Goal: Navigation & Orientation: Understand site structure

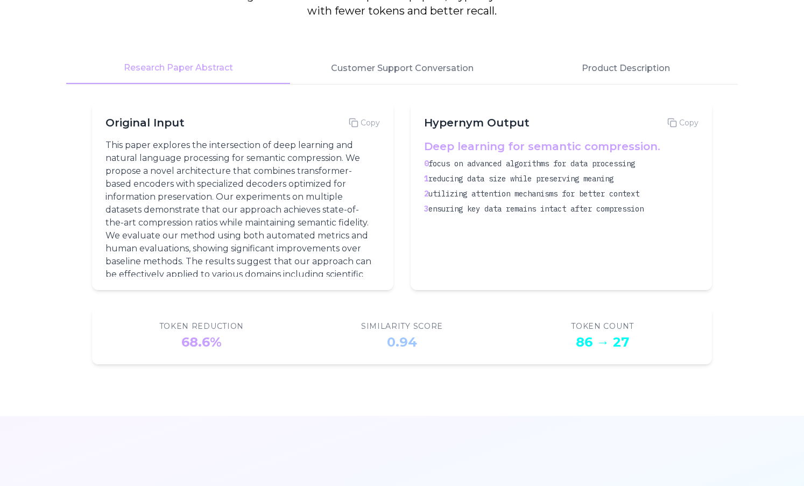
scroll to position [1801, 0]
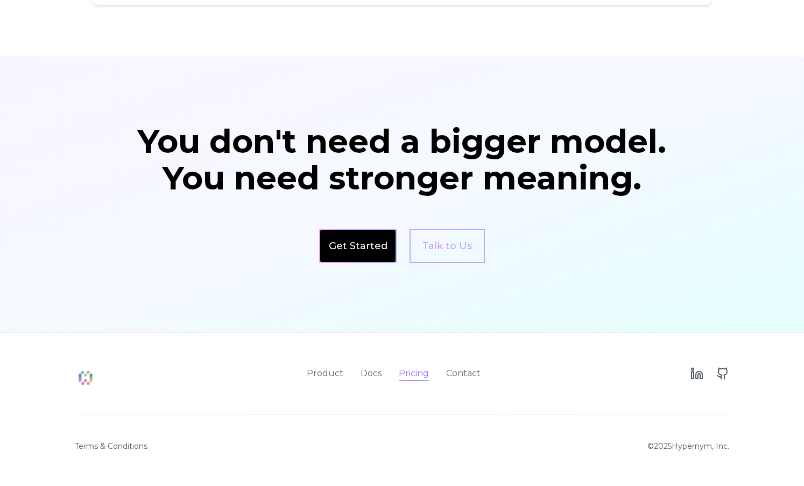
click at [409, 373] on link "Pricing" at bounding box center [414, 373] width 30 height 13
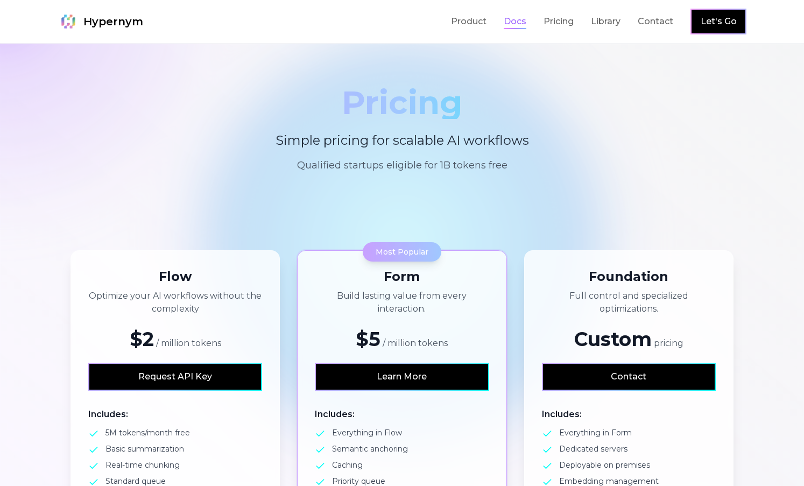
click at [510, 17] on link "Docs" at bounding box center [515, 21] width 23 height 13
click at [605, 20] on link "Library" at bounding box center [606, 21] width 30 height 13
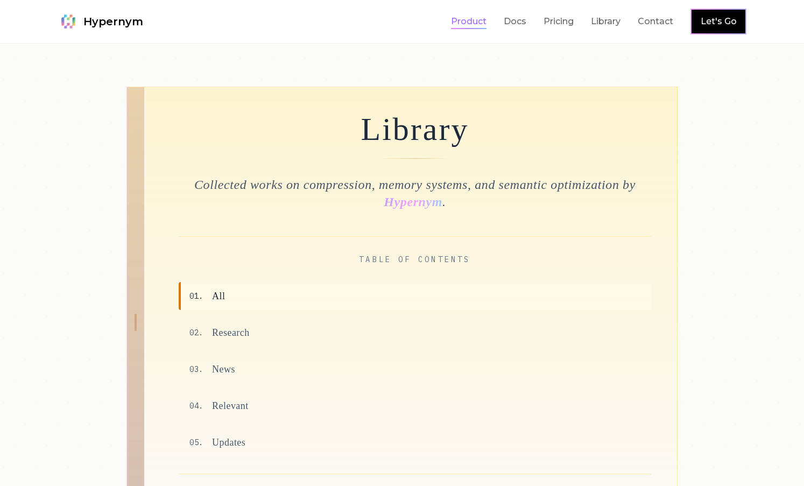
click at [471, 23] on link "Product" at bounding box center [469, 21] width 36 height 13
